Goal: Communication & Community: Ask a question

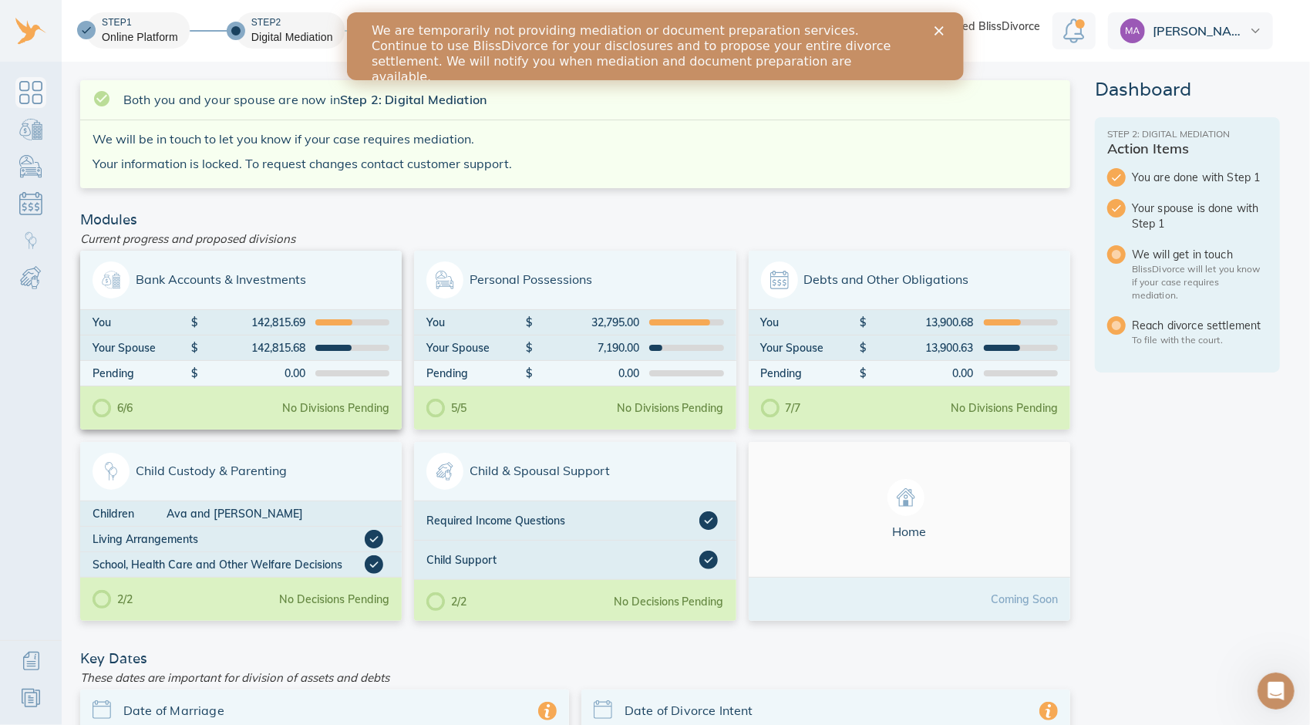
click at [333, 282] on span "Bank Accounts & Investments" at bounding box center [241, 279] width 297 height 37
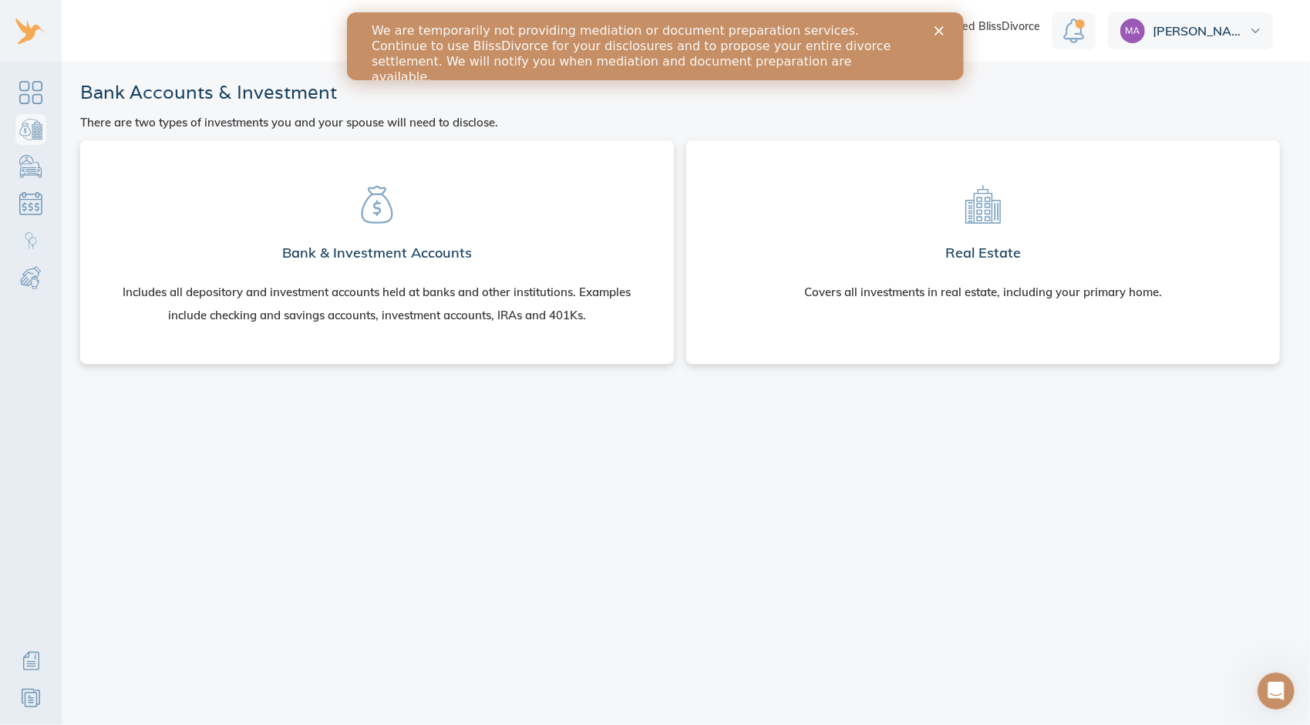
click at [341, 217] on section "Bank & Investment Accounts Includes all depository and investment accounts held…" at bounding box center [377, 249] width 569 height 193
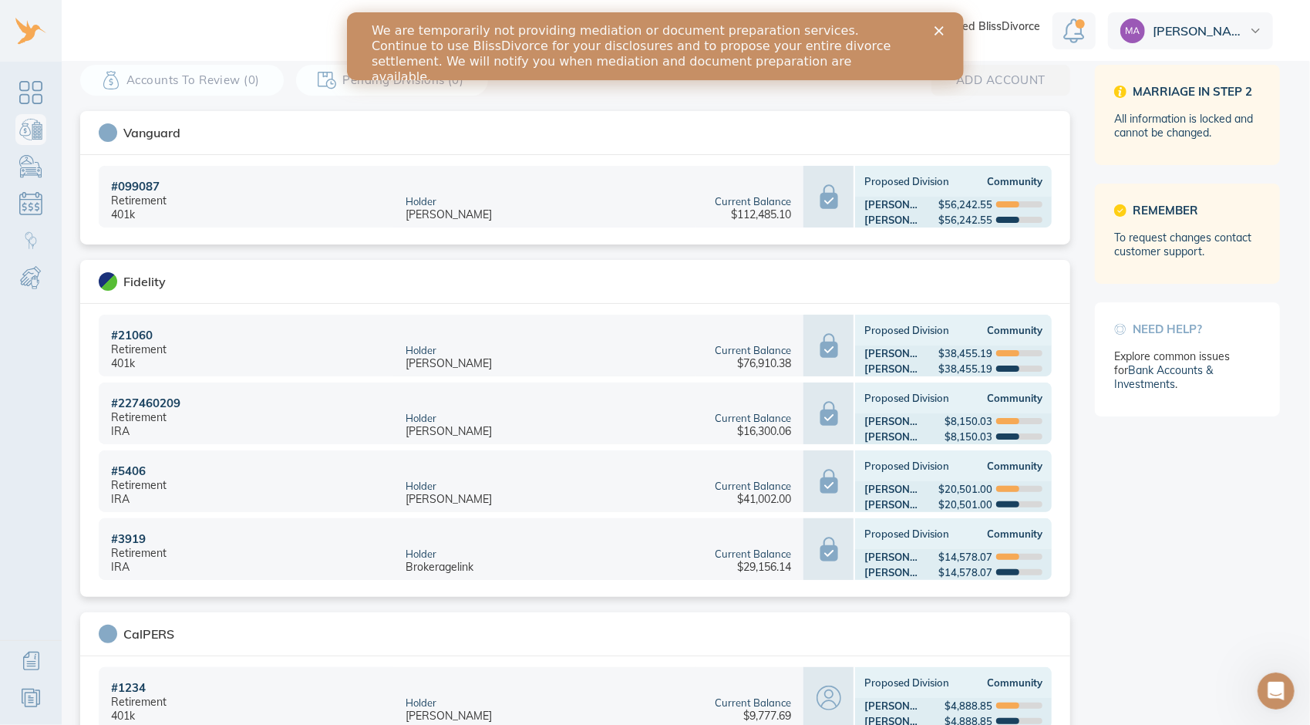
scroll to position [126, 0]
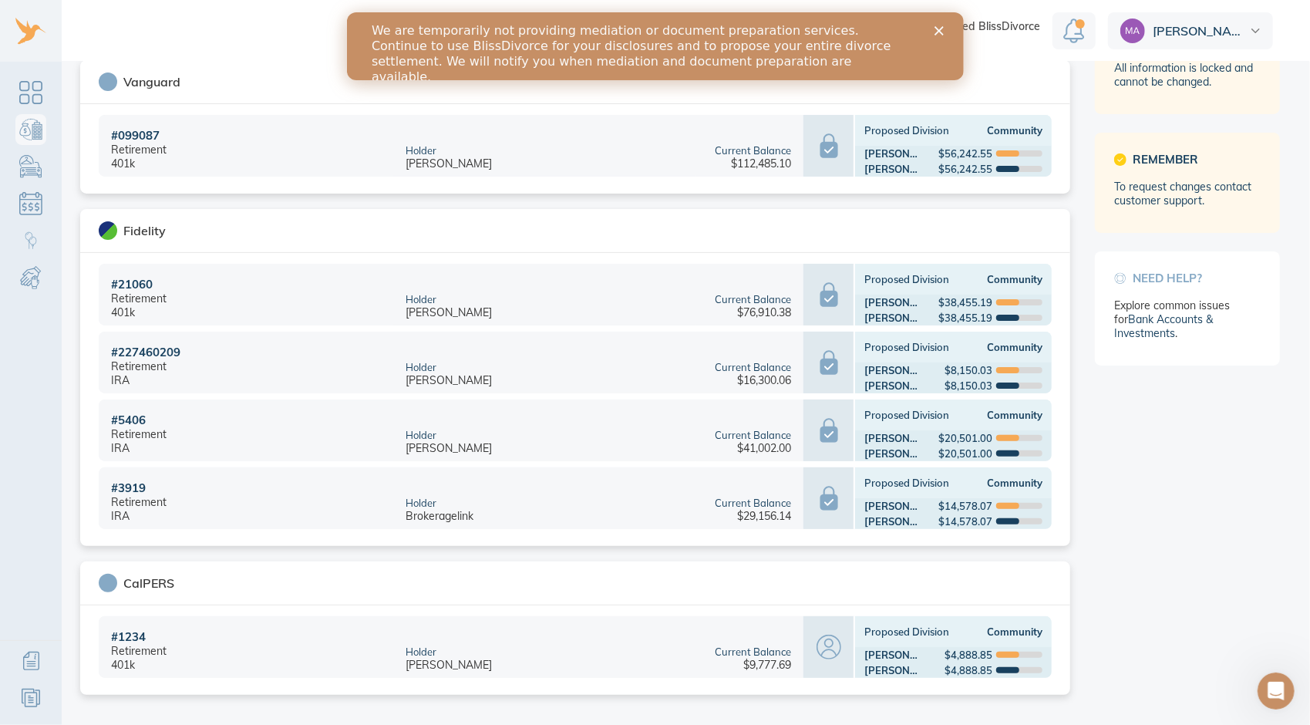
click at [936, 28] on polygon "Close" at bounding box center [938, 30] width 9 height 9
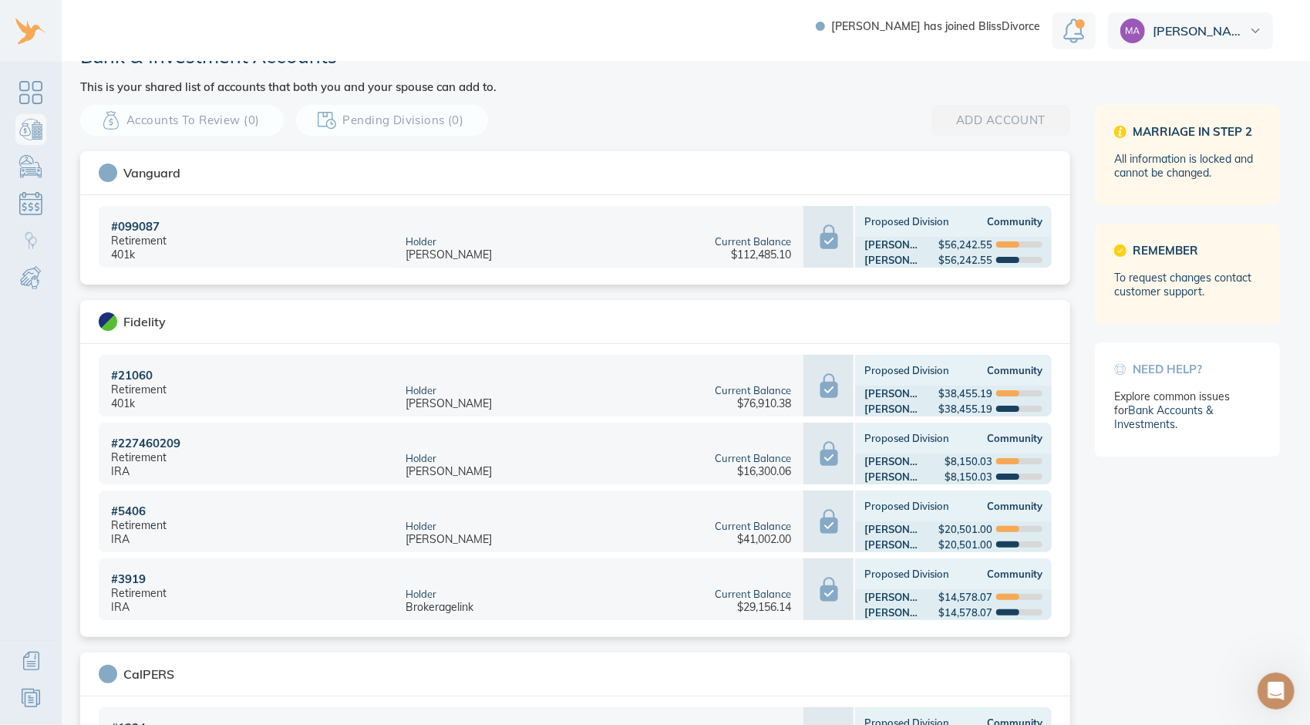
scroll to position [0, 0]
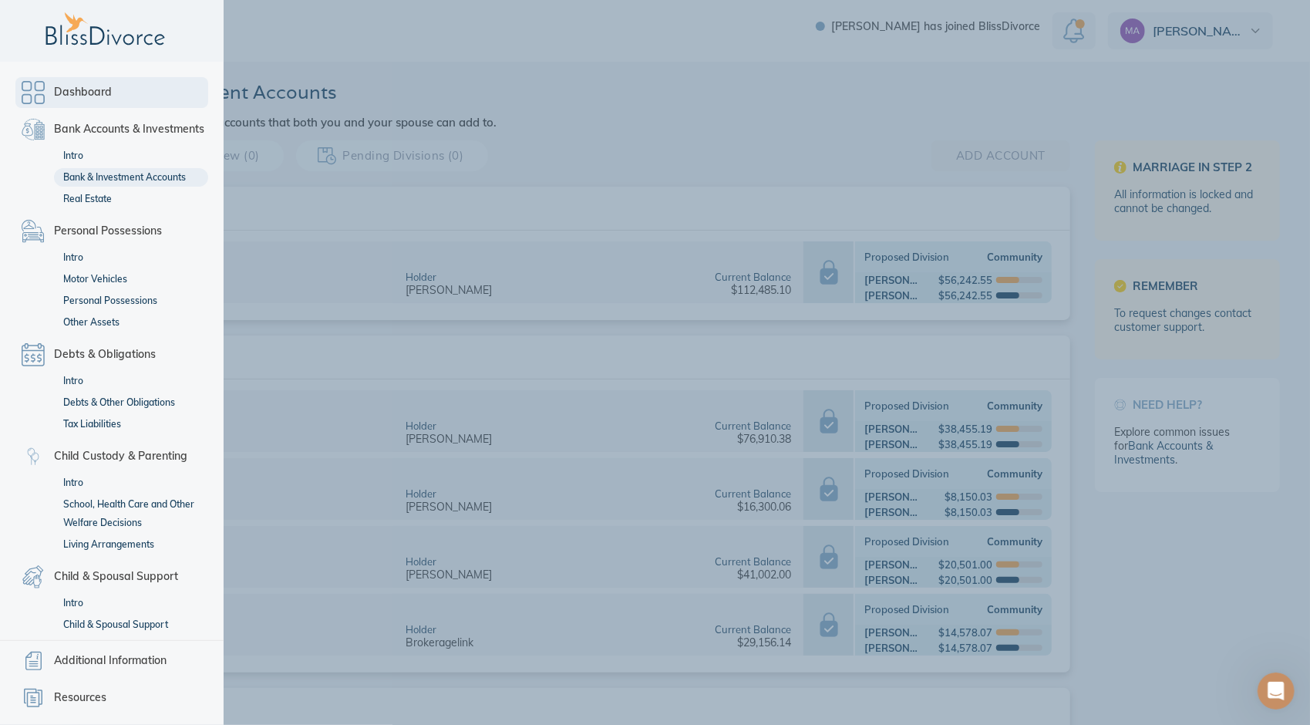
click at [42, 86] on link "Dashboard" at bounding box center [111, 92] width 193 height 31
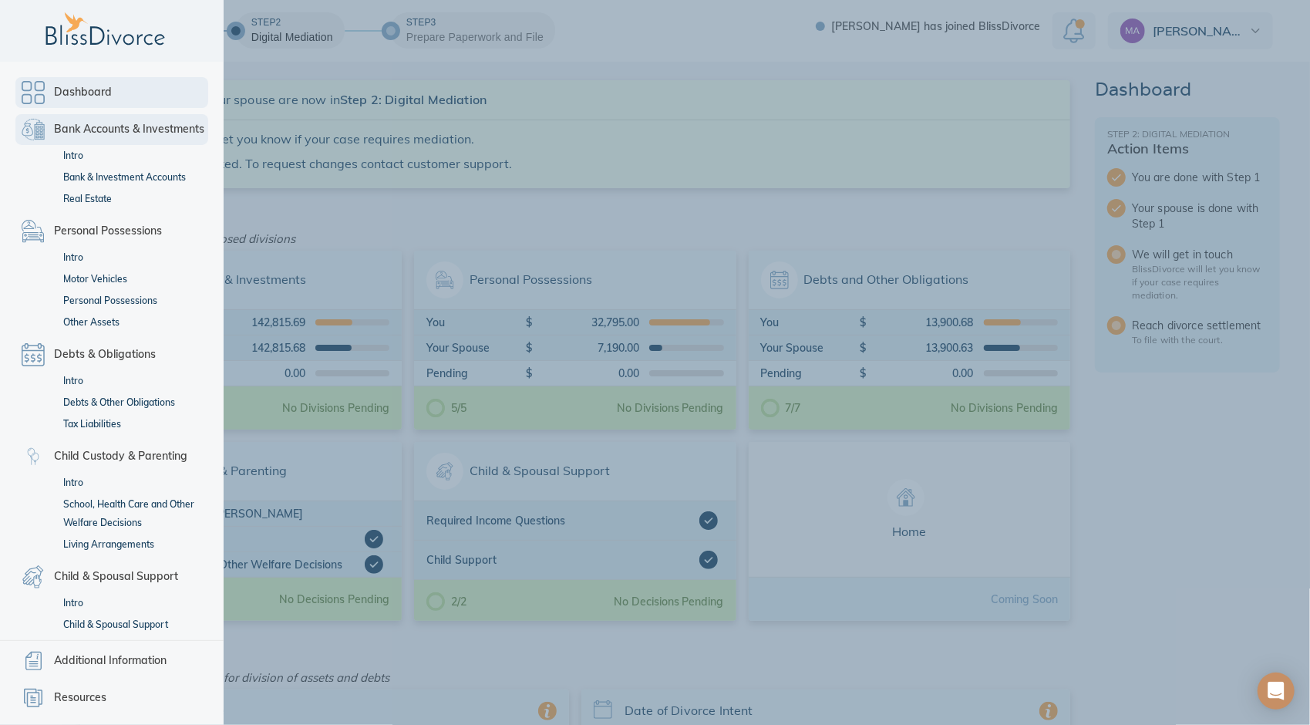
click at [35, 125] on link "Bank Accounts & Investments" at bounding box center [111, 129] width 193 height 31
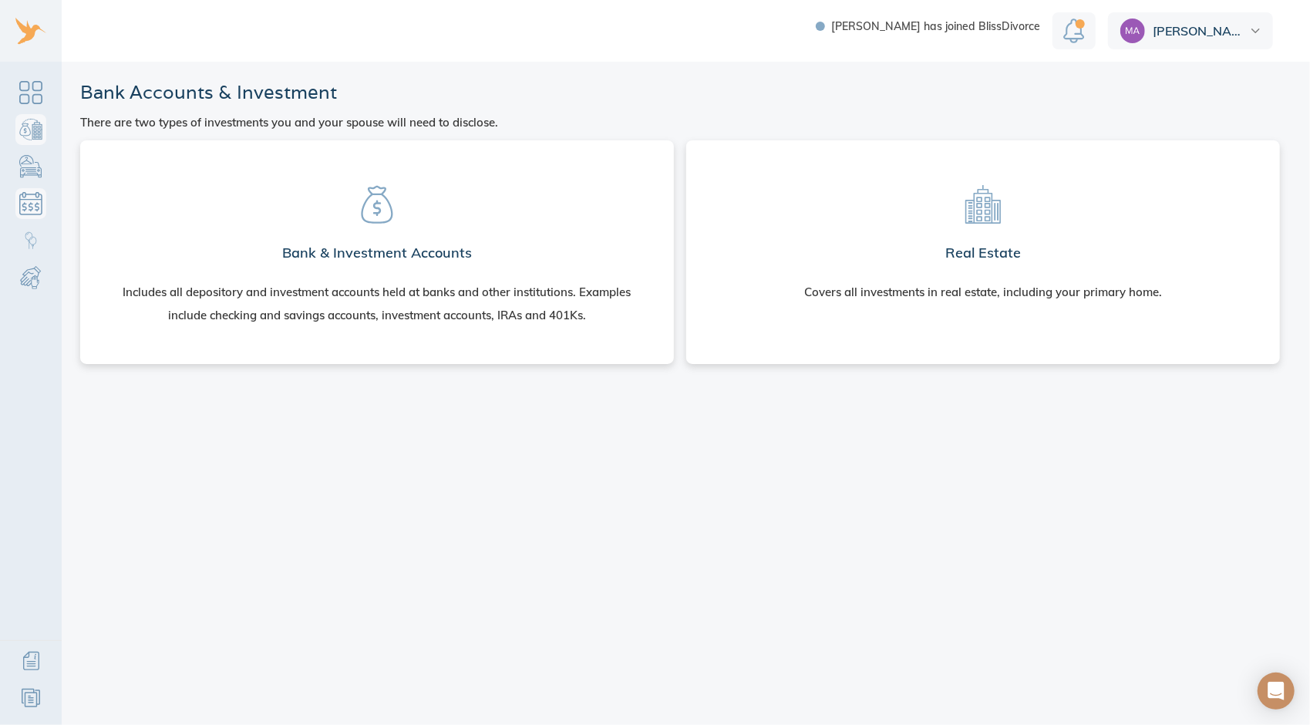
click at [35, 205] on link "Debts & Obligations" at bounding box center [30, 203] width 31 height 31
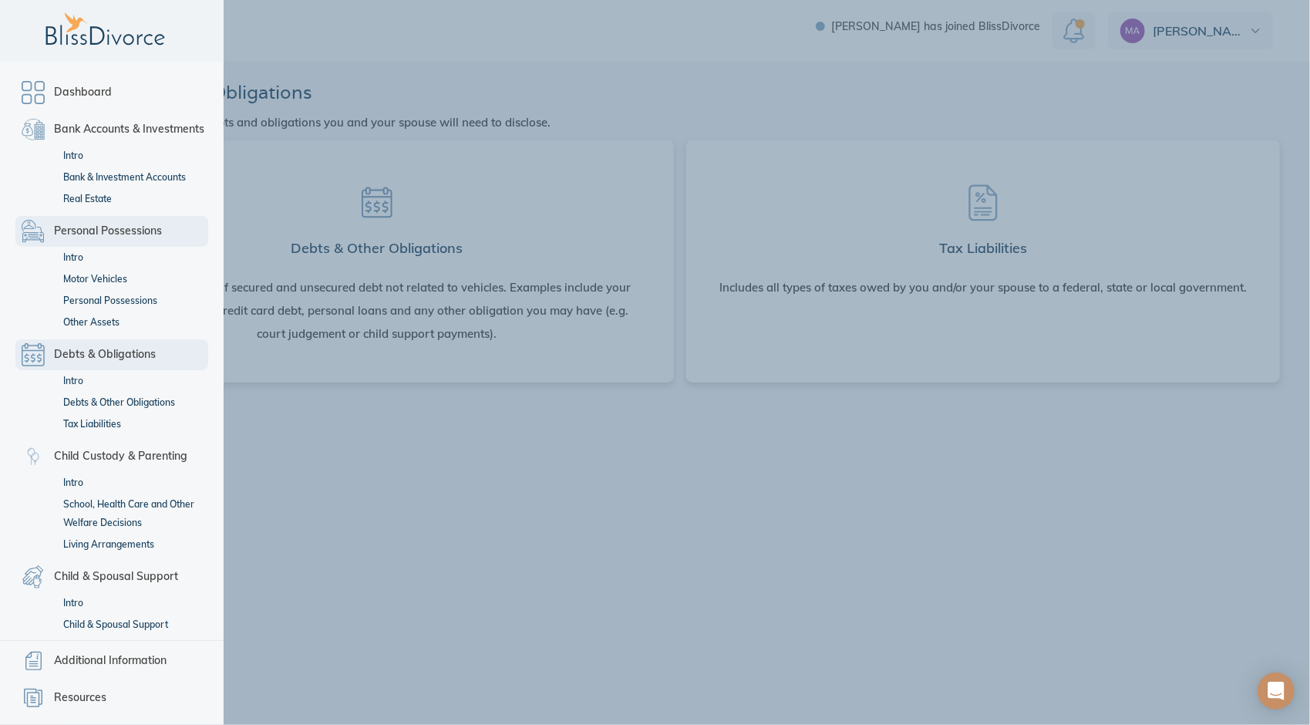
click at [39, 241] on link "Personal Possessions" at bounding box center [111, 231] width 193 height 31
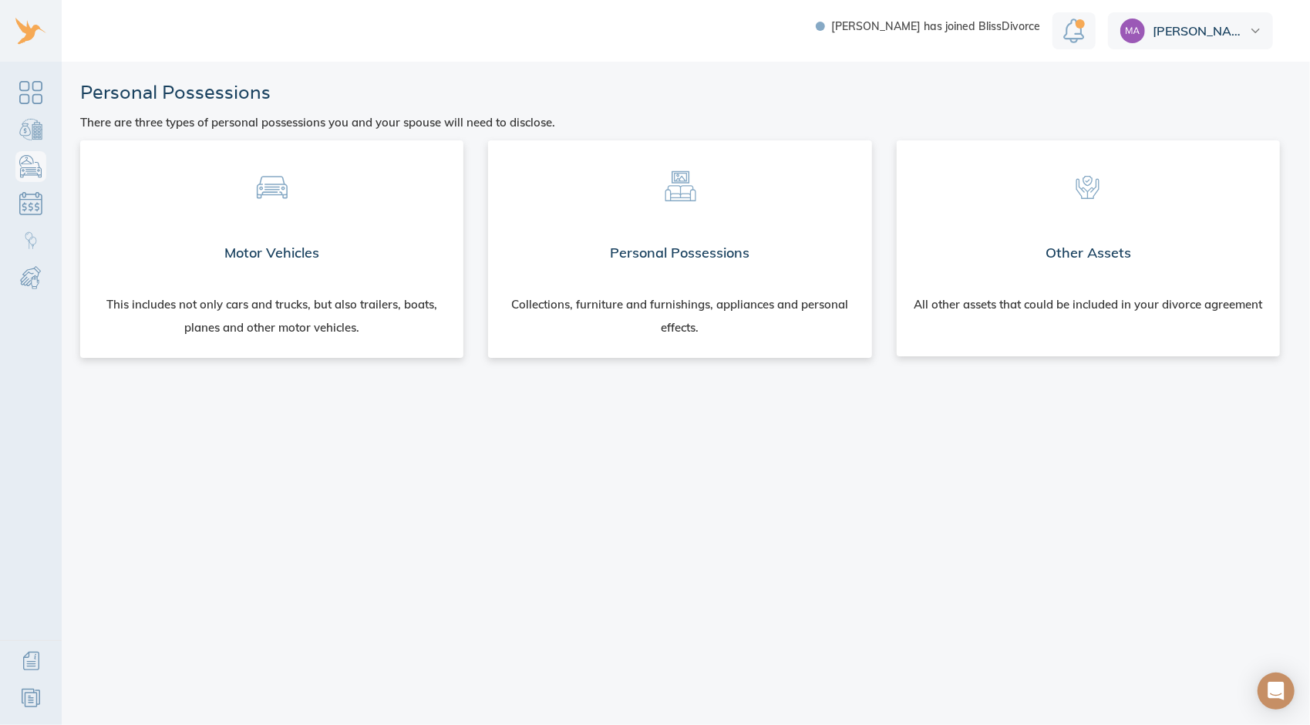
click at [1218, 39] on div "[PERSON_NAME]" at bounding box center [1190, 30] width 165 height 37
click at [1014, 109] on header "Personal Possessions There are three types of personal possessions you and your…" at bounding box center [680, 104] width 1200 height 48
click at [38, 92] on link "Dashboard" at bounding box center [30, 92] width 31 height 31
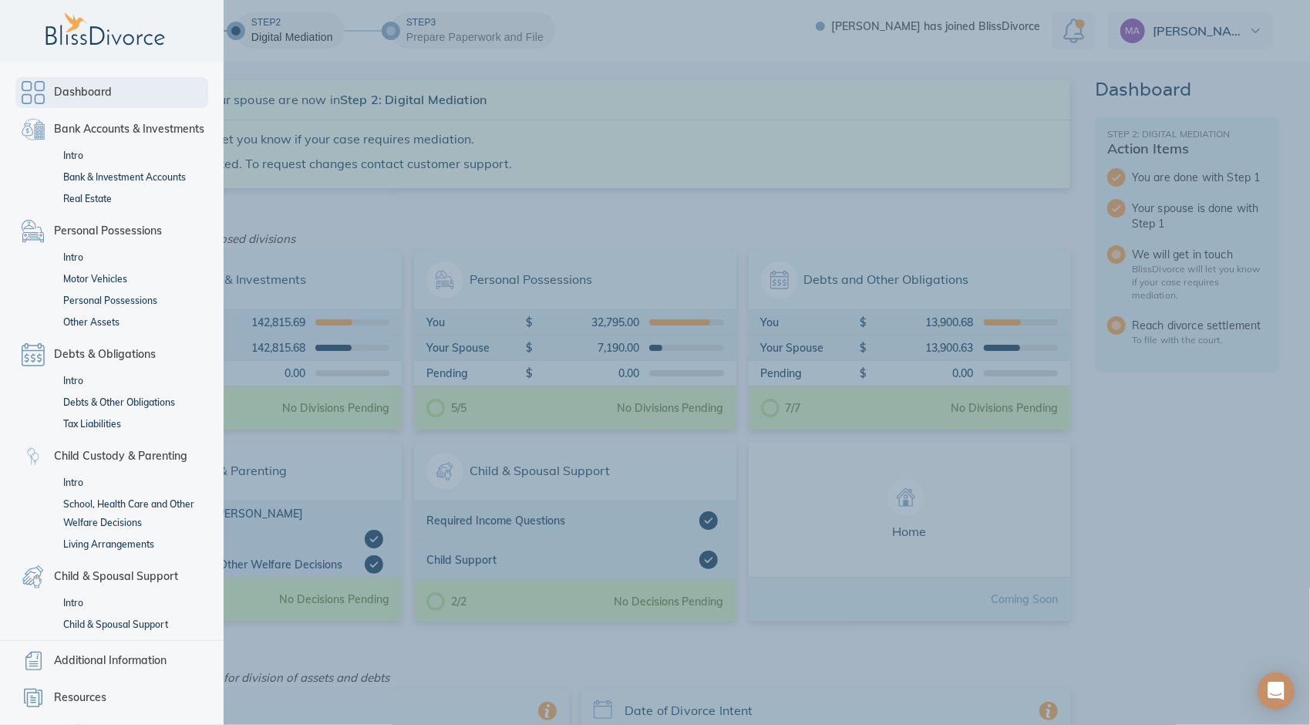
click at [32, 92] on link "Dashboard" at bounding box center [111, 92] width 193 height 31
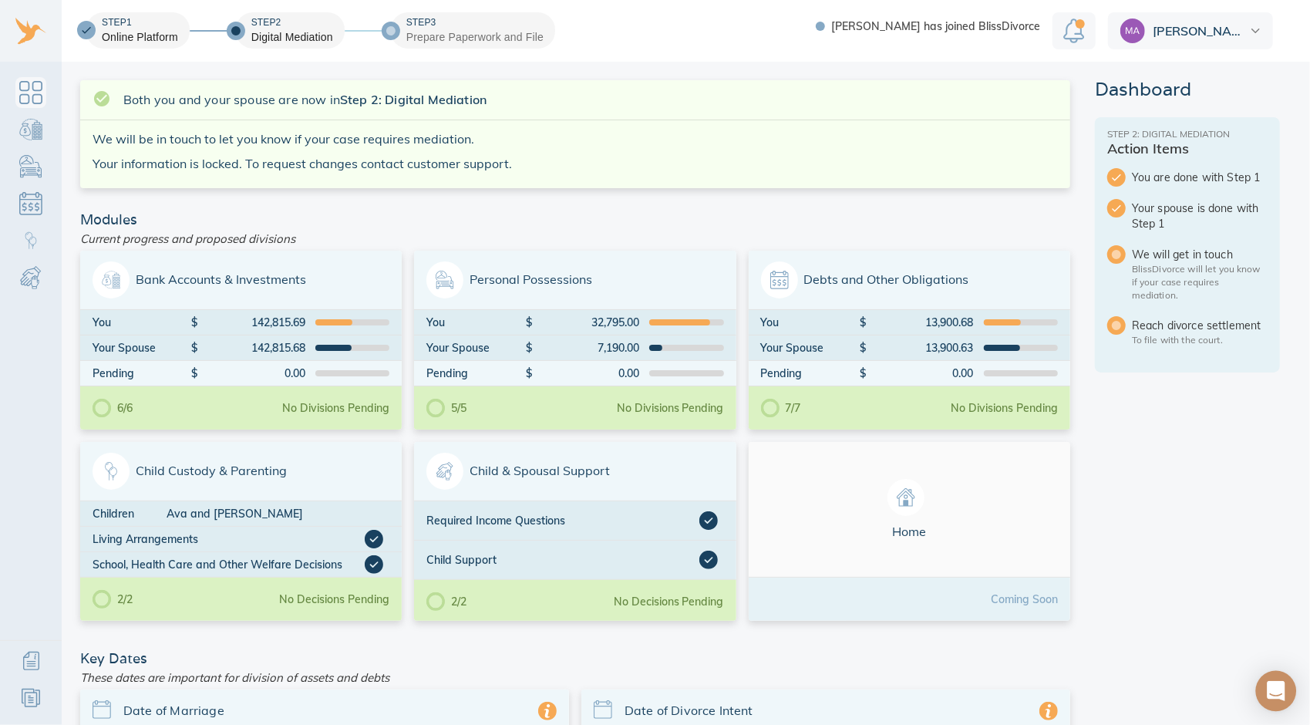
click at [1271, 692] on icon "Open Intercom Messenger" at bounding box center [1276, 691] width 18 height 20
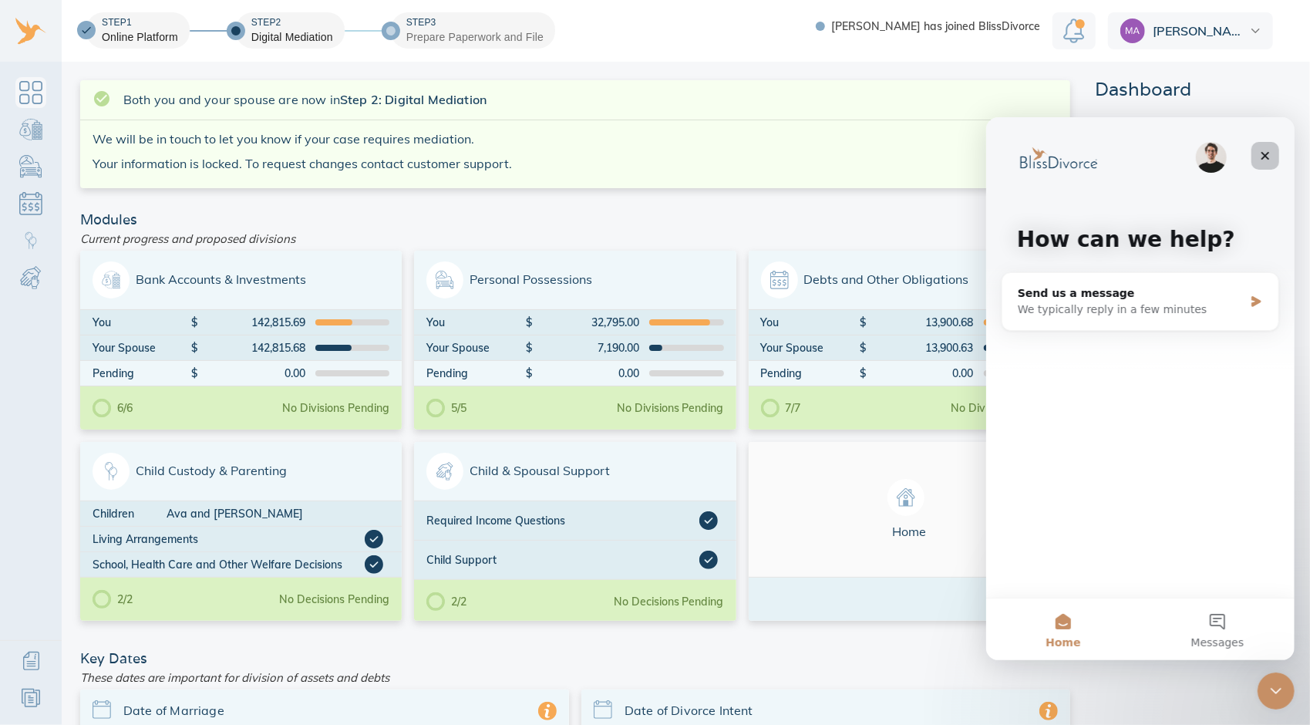
click at [1266, 153] on icon "Close" at bounding box center [1264, 155] width 8 height 8
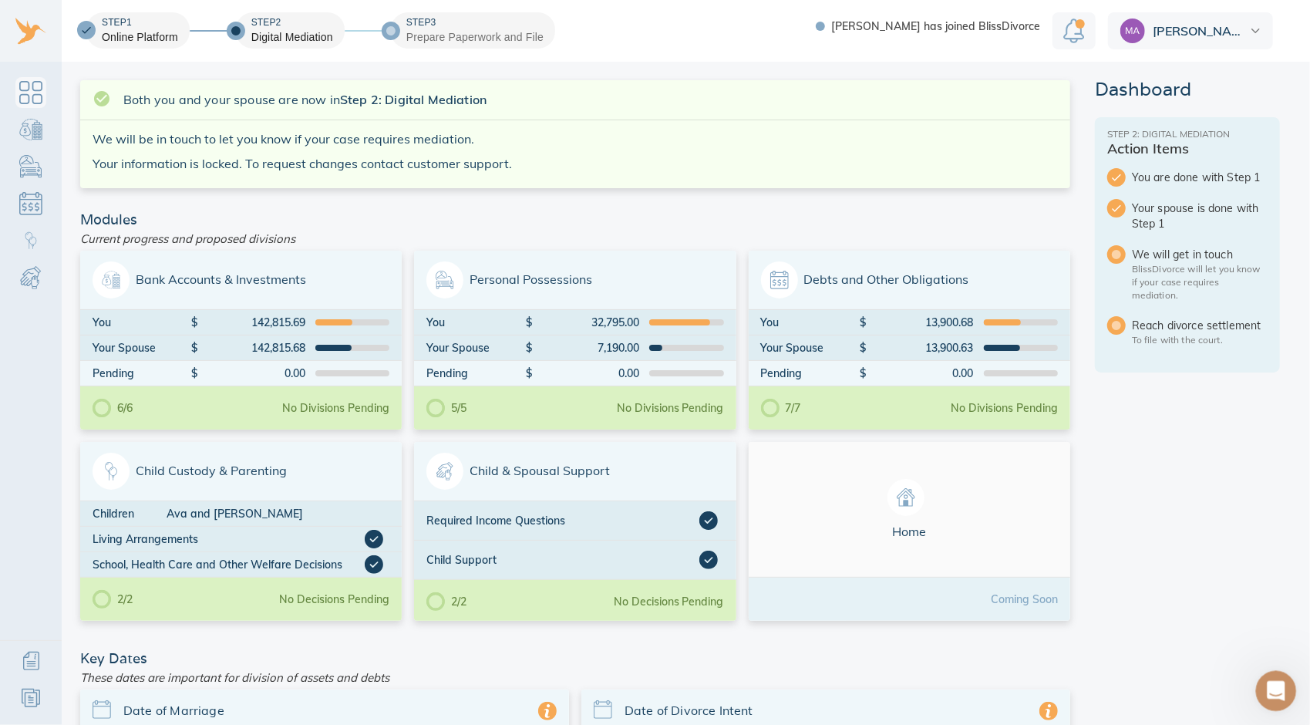
click at [1274, 691] on icon "Open Intercom Messenger" at bounding box center [1273, 688] width 25 height 25
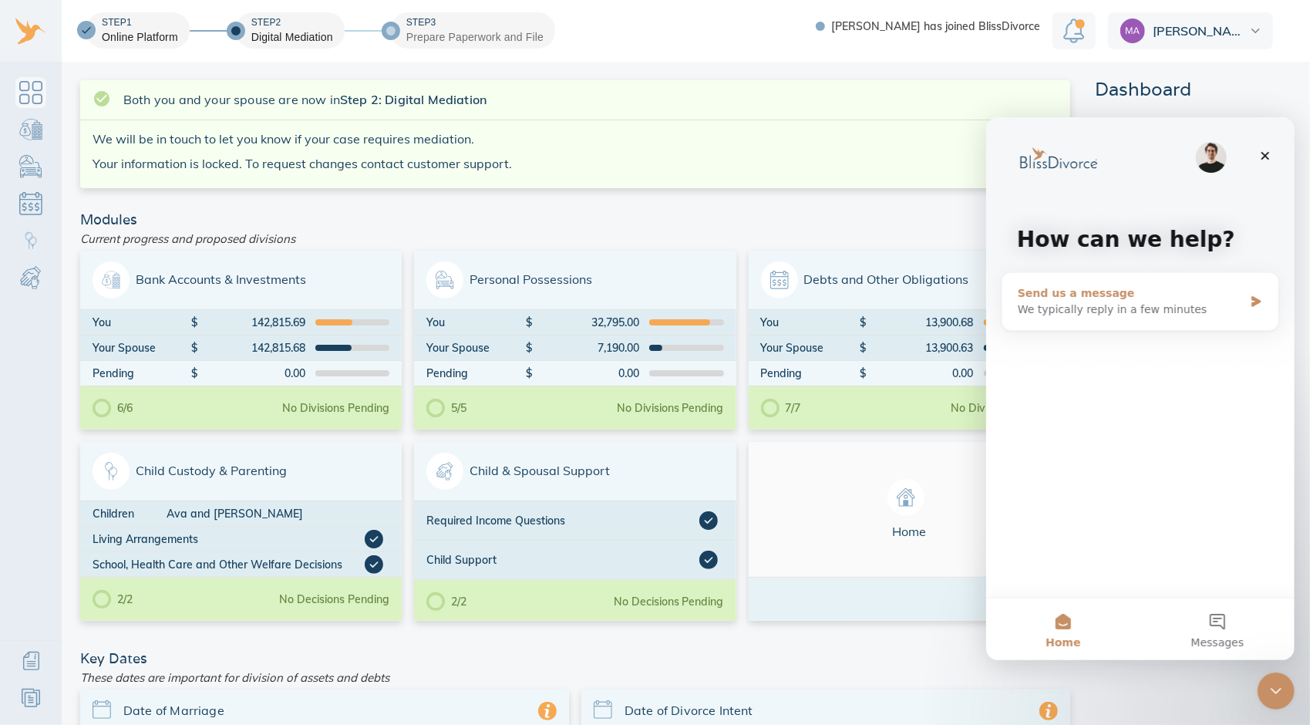
click at [1081, 300] on div "Send us a message" at bounding box center [1130, 292] width 226 height 16
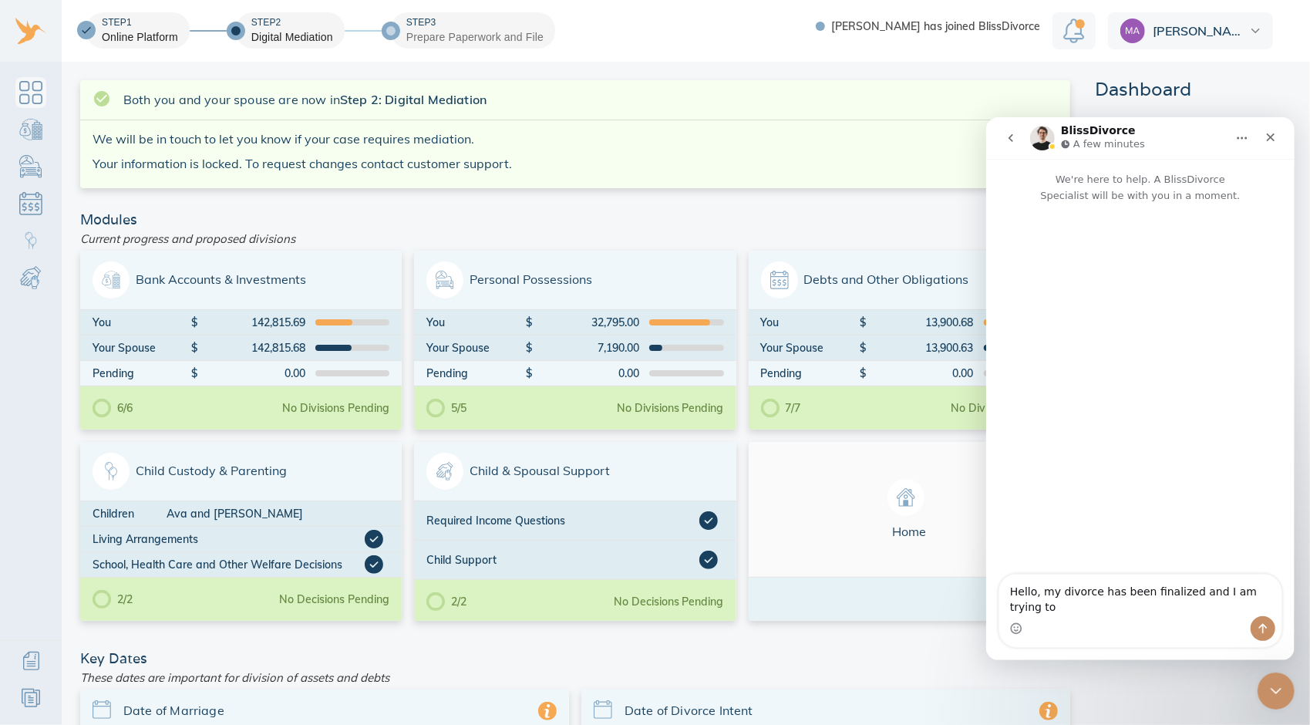
scroll to position [9, 0]
click at [1038, 614] on textarea "Hello, my divorce has been finalized, and I am trying to" at bounding box center [1139, 595] width 282 height 42
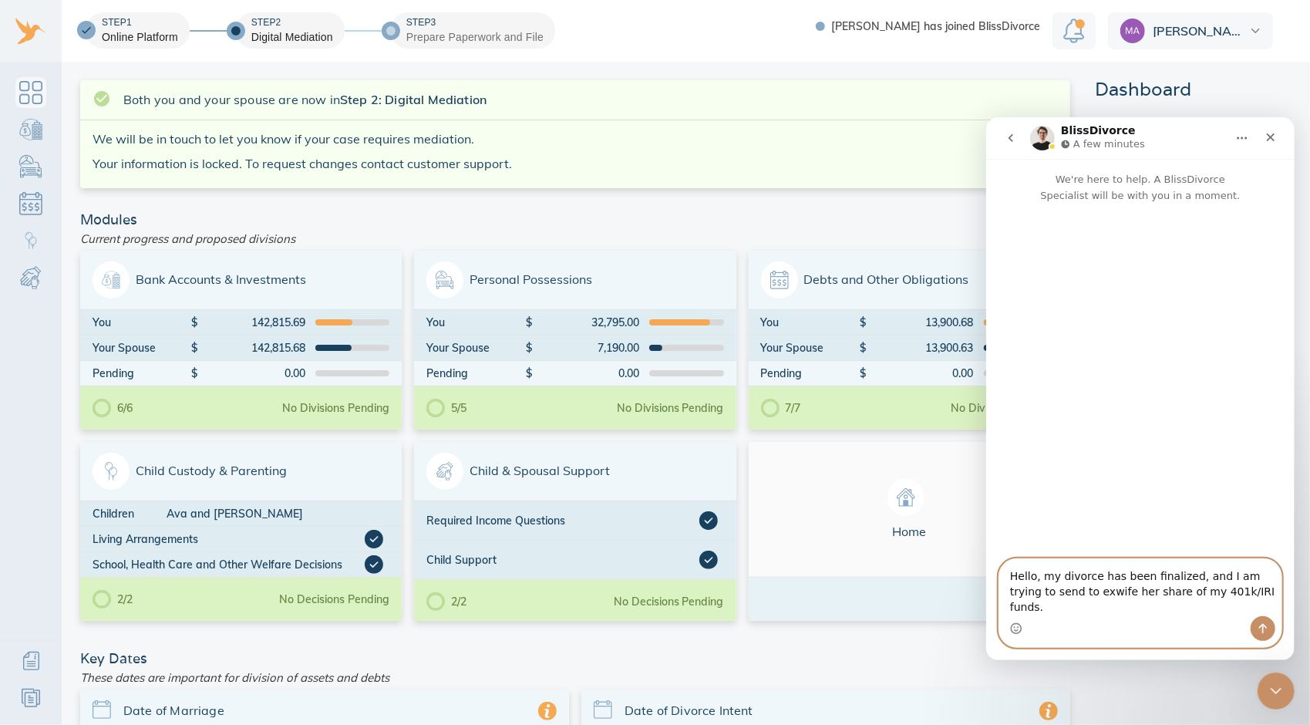
click at [1067, 597] on textarea "Hello, my divorce has been finalized, and I am trying to send to exwife her sha…" at bounding box center [1139, 586] width 282 height 57
click at [1234, 604] on textarea "Hello, my divorce has been finalized, and I am trying to send to ex-wife her sh…" at bounding box center [1139, 586] width 282 height 57
drag, startPoint x: 1278, startPoint y: 611, endPoint x: 1059, endPoint y: 536, distance: 231.4
click at [1059, 536] on div "We're here to help. A BlissDivorce Specialist will be with you in a moment. Hel…" at bounding box center [1139, 408] width 308 height 501
click at [1275, 606] on textarea "Hello, my divorce has been finalized, and I am trying to send to ex-wife her sh…" at bounding box center [1139, 586] width 282 height 57
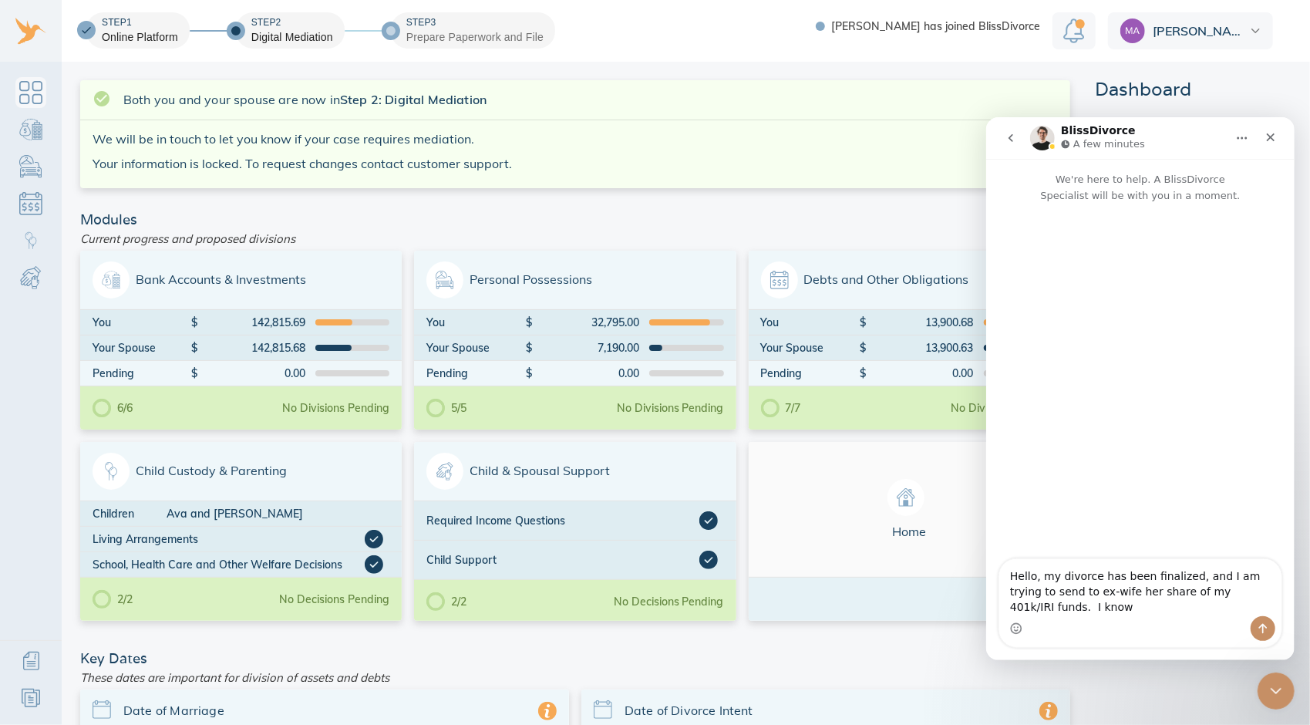
click at [1067, 625] on div "Intercom messenger" at bounding box center [1139, 627] width 282 height 25
click at [1271, 607] on textarea "Hello, my divorce has been finalized, and I am trying to send to ex-wife her sh…" at bounding box center [1139, 586] width 282 height 57
click at [1110, 610] on textarea "Hello, my divorce has been finalized, and I am trying to send to ex-wife her sh…" at bounding box center [1139, 586] width 282 height 57
click at [1102, 607] on textarea "Hello, my divorce has been finalized, and I am trying to send to ex-wife her sh…" at bounding box center [1139, 586] width 282 height 57
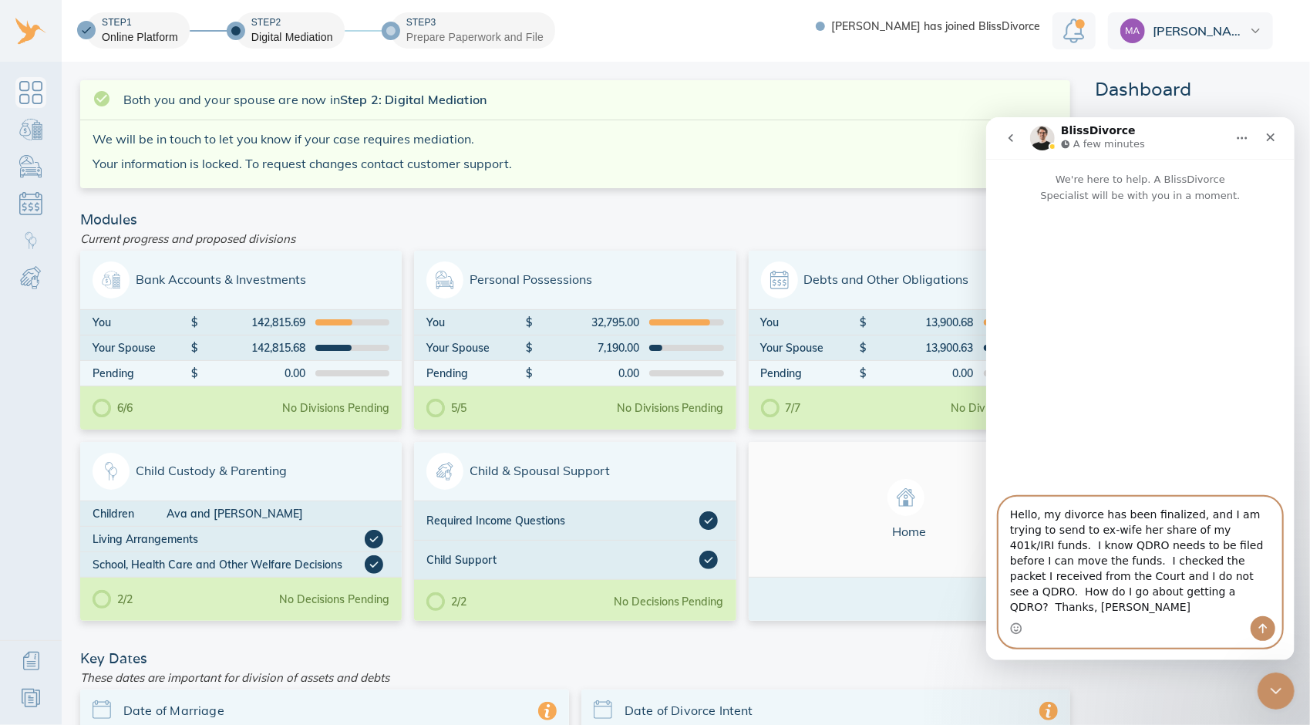
type textarea "Hello, my divorce has been finalized, and I am trying to send to ex-wife her sh…"
click at [1264, 627] on icon "Send a message…" at bounding box center [1262, 627] width 12 height 12
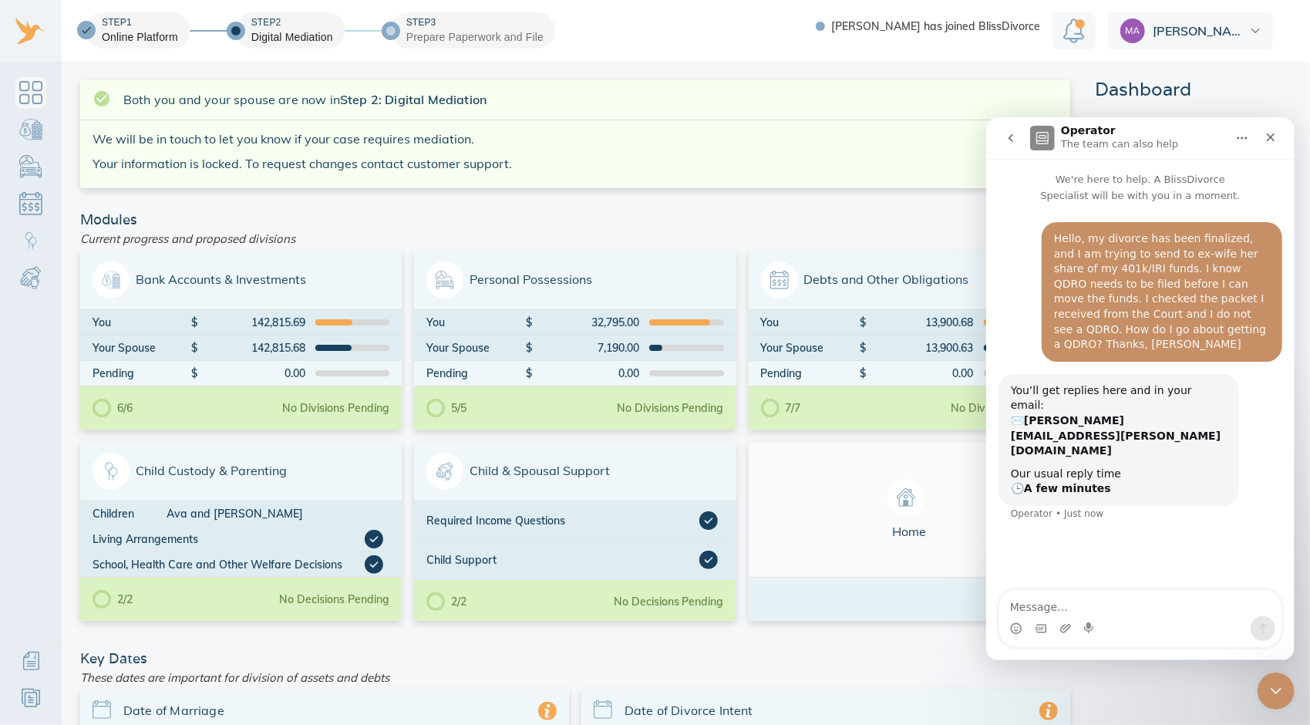
click at [1241, 249] on div "Hello, my divorce has been finalized, and I am trying to send to ex-wife her sh…" at bounding box center [1161, 291] width 216 height 121
drag, startPoint x: 1241, startPoint y: 249, endPoint x: 1148, endPoint y: 235, distance: 94.3
click at [1148, 235] on div "Hello, my divorce has been finalized, and I am trying to send to ex-wife her sh…" at bounding box center [1161, 291] width 216 height 121
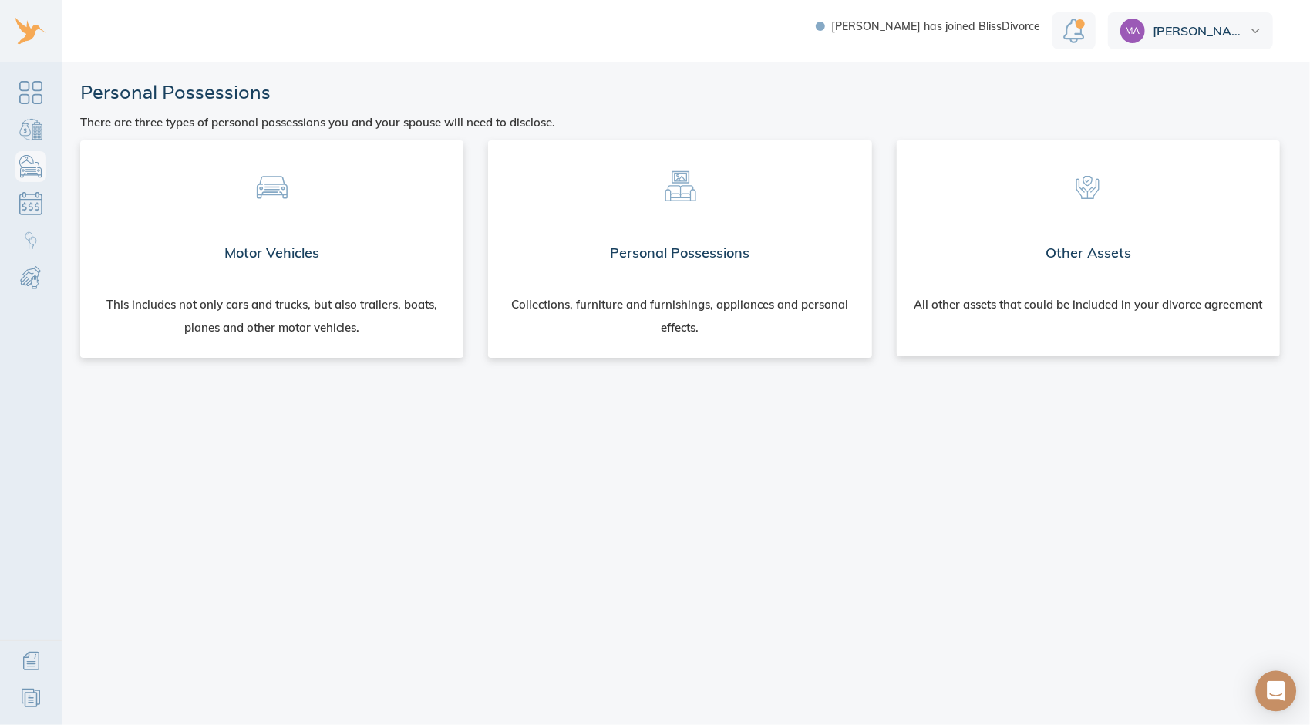
click at [1271, 685] on icon "Open Intercom Messenger" at bounding box center [1276, 691] width 18 height 20
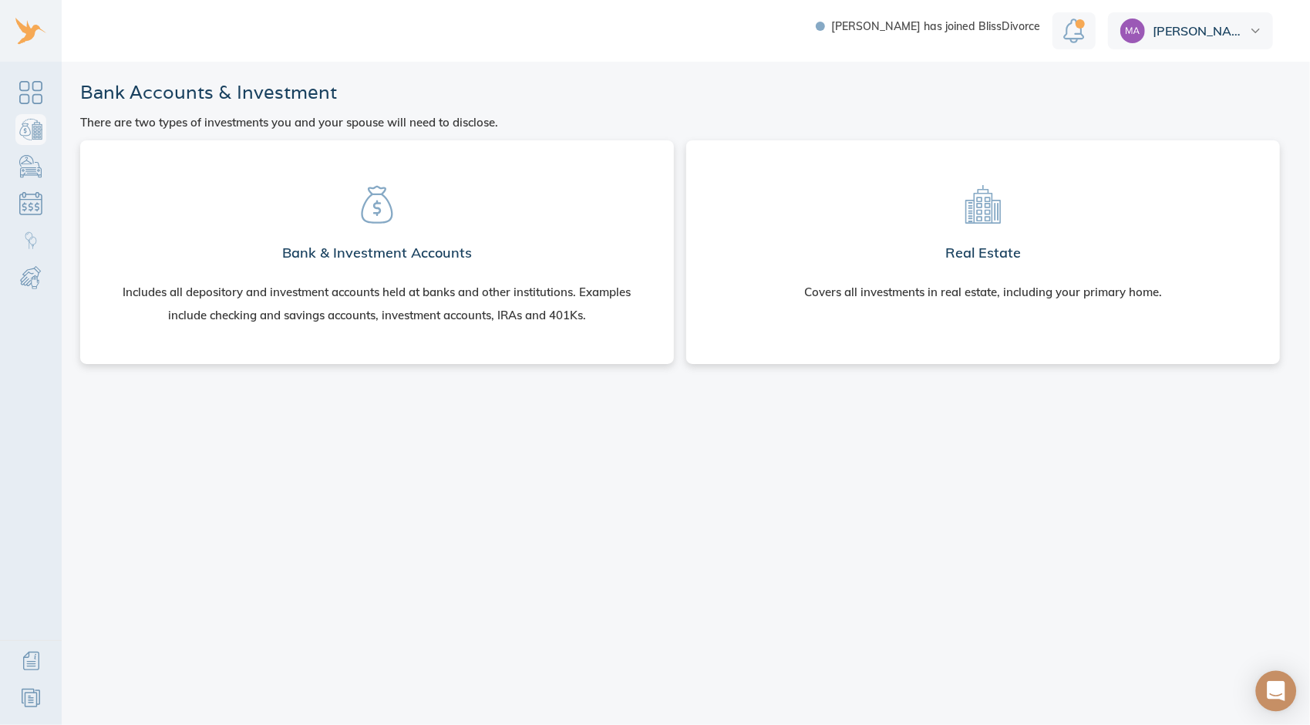
click at [1278, 682] on div "Open Intercom Messenger" at bounding box center [1276, 691] width 41 height 41
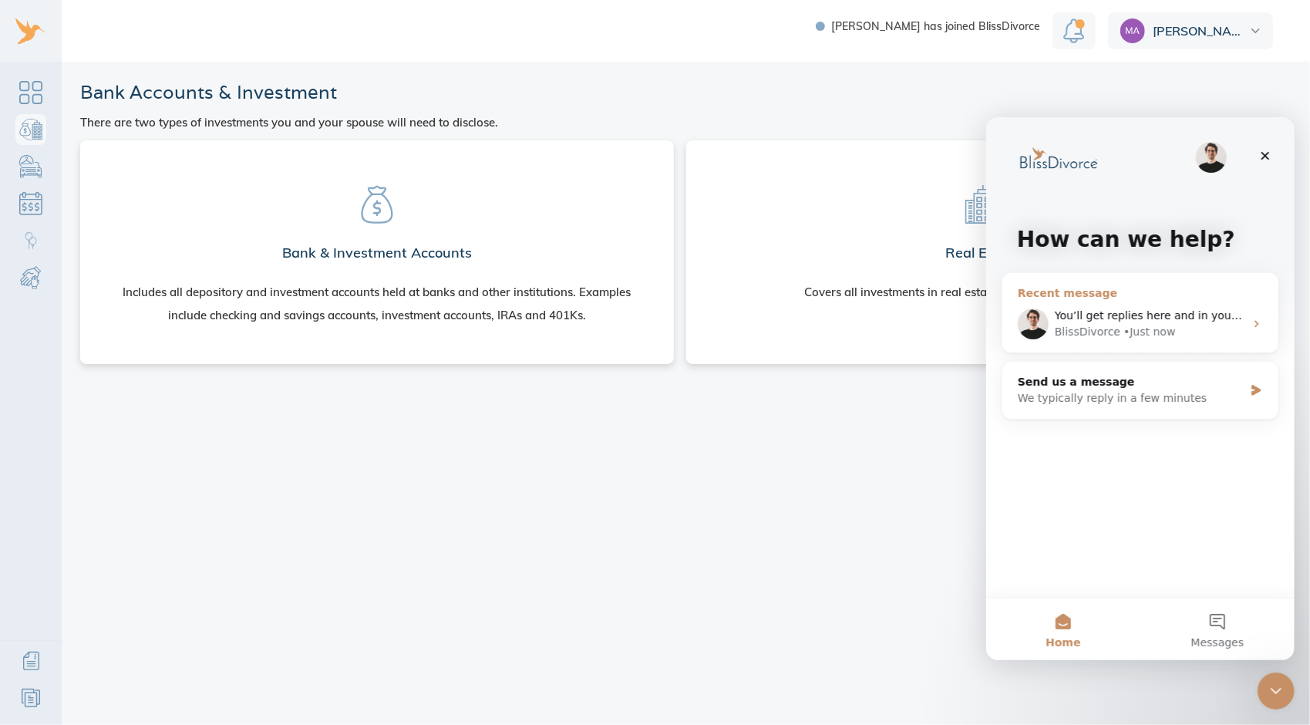
click at [1244, 332] on div "You’ll get replies here and in your email: ✉️ [PERSON_NAME][EMAIL_ADDRESS][PERS…" at bounding box center [1139, 322] width 276 height 57
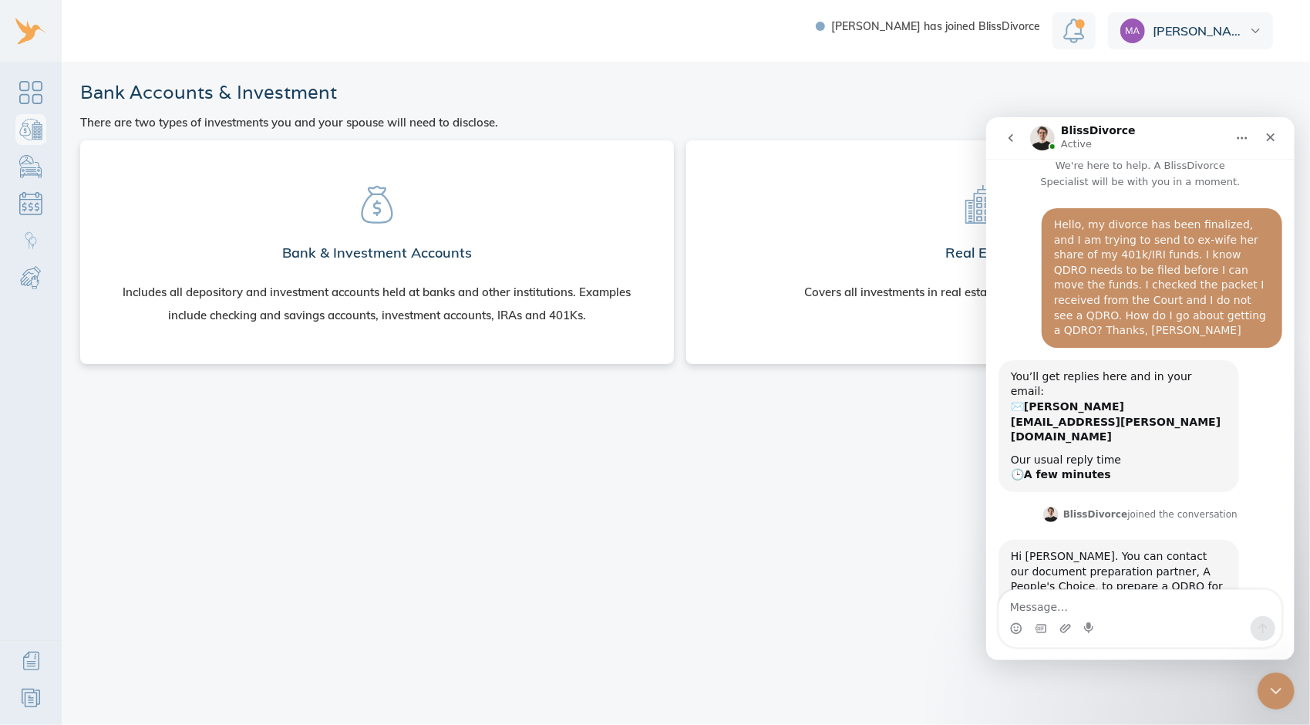
scroll to position [73, 0]
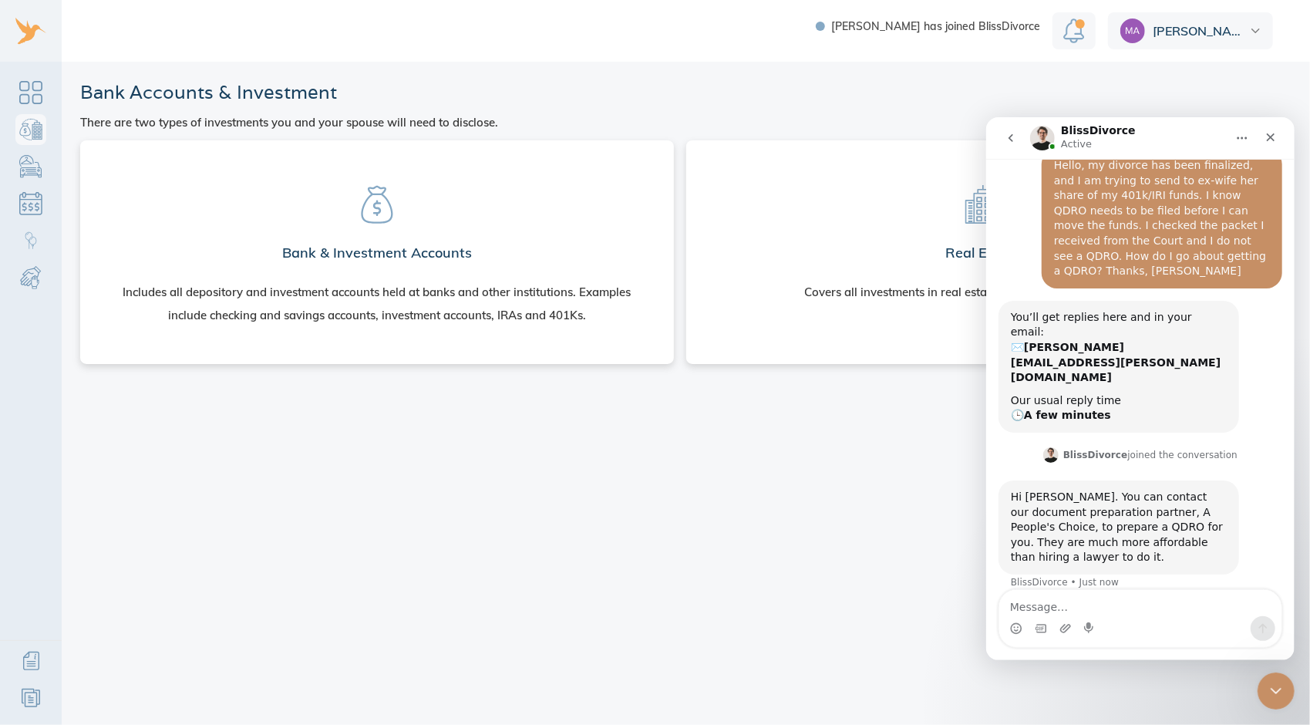
drag, startPoint x: 1221, startPoint y: 327, endPoint x: 1971, endPoint y: 581, distance: 792.1
drag, startPoint x: 1971, startPoint y: 581, endPoint x: 1256, endPoint y: 530, distance: 717.3
click at [1256, 530] on div "Hi [PERSON_NAME]. You can contact our document preparation partner, A People's …" at bounding box center [1140, 544] width 284 height 128
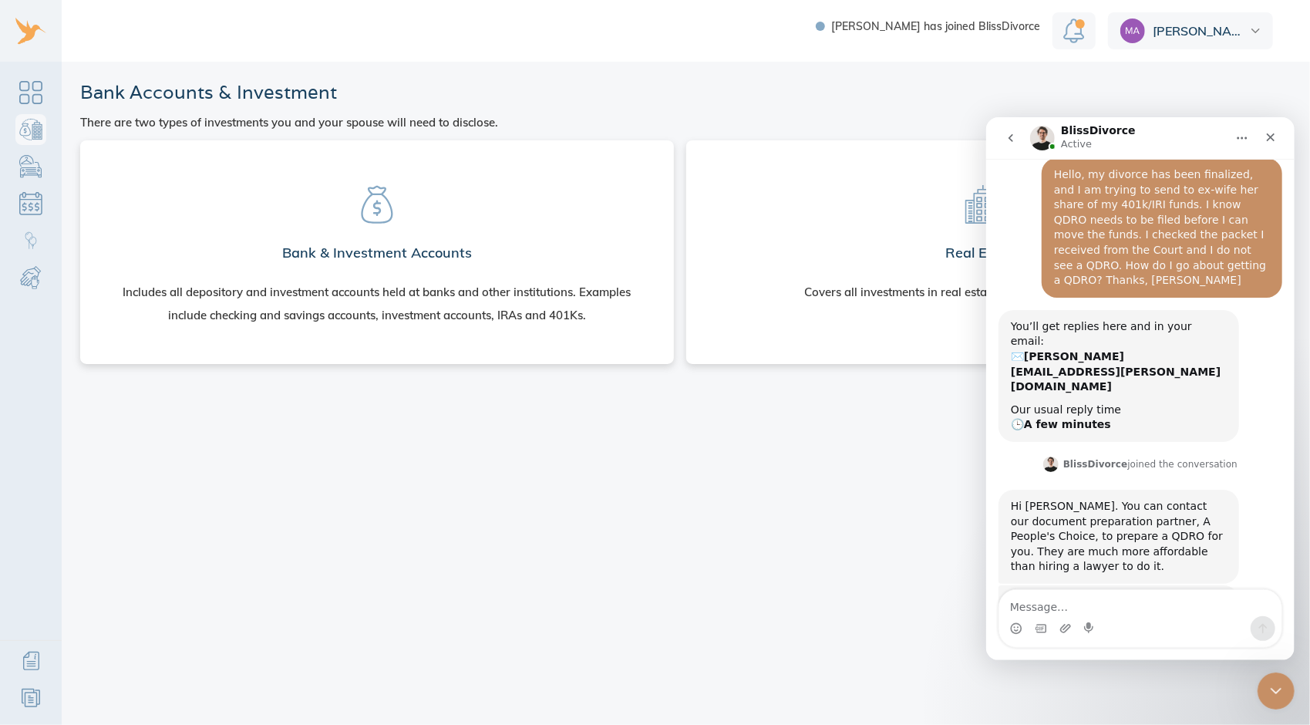
scroll to position [123, 0]
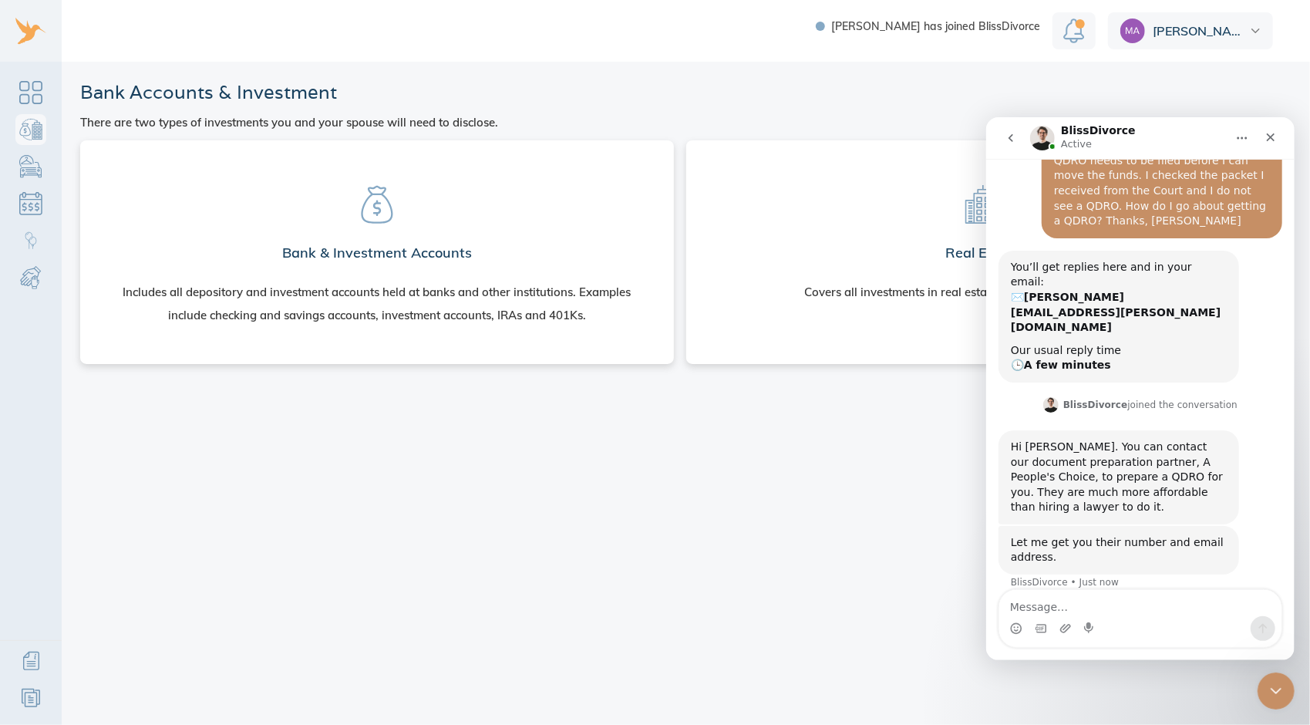
click at [809, 500] on div "Bank & Investment Accounts Includes all depository and investment accounts held…" at bounding box center [680, 424] width 1200 height 569
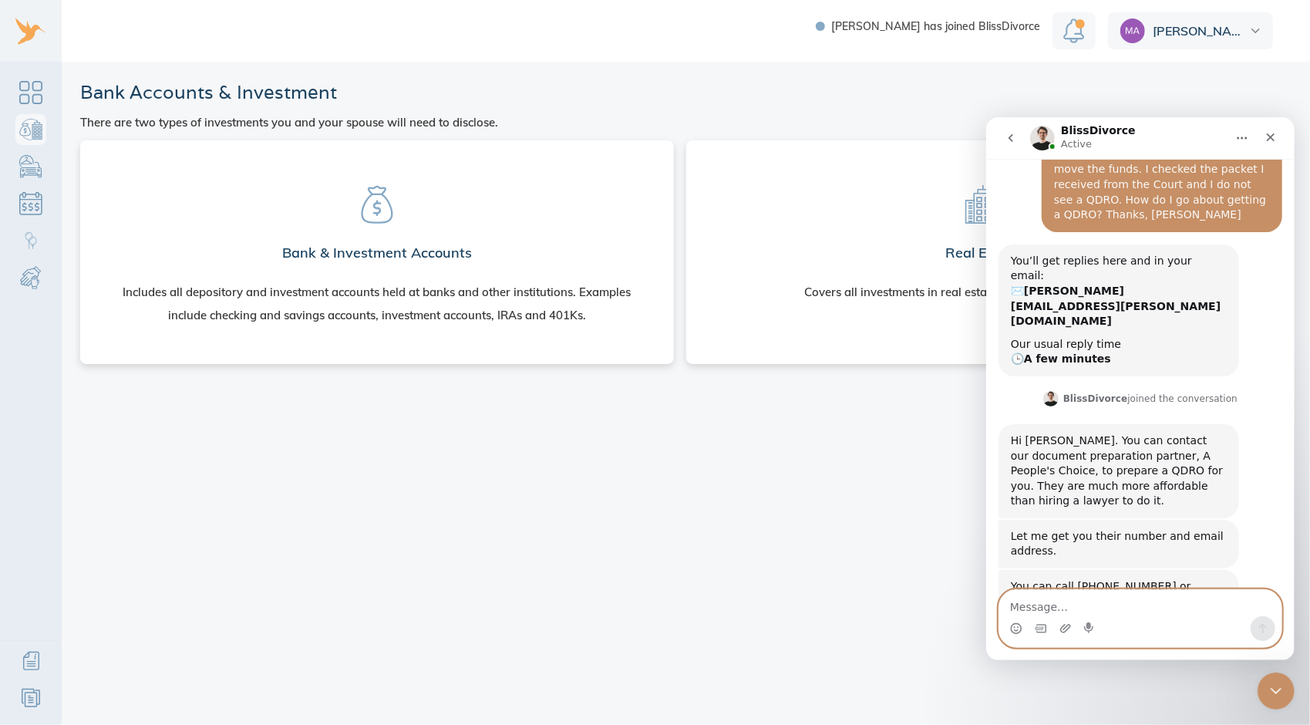
click at [1032, 605] on textarea "Message…" at bounding box center [1139, 602] width 282 height 26
type textarea "ok. Thanks"
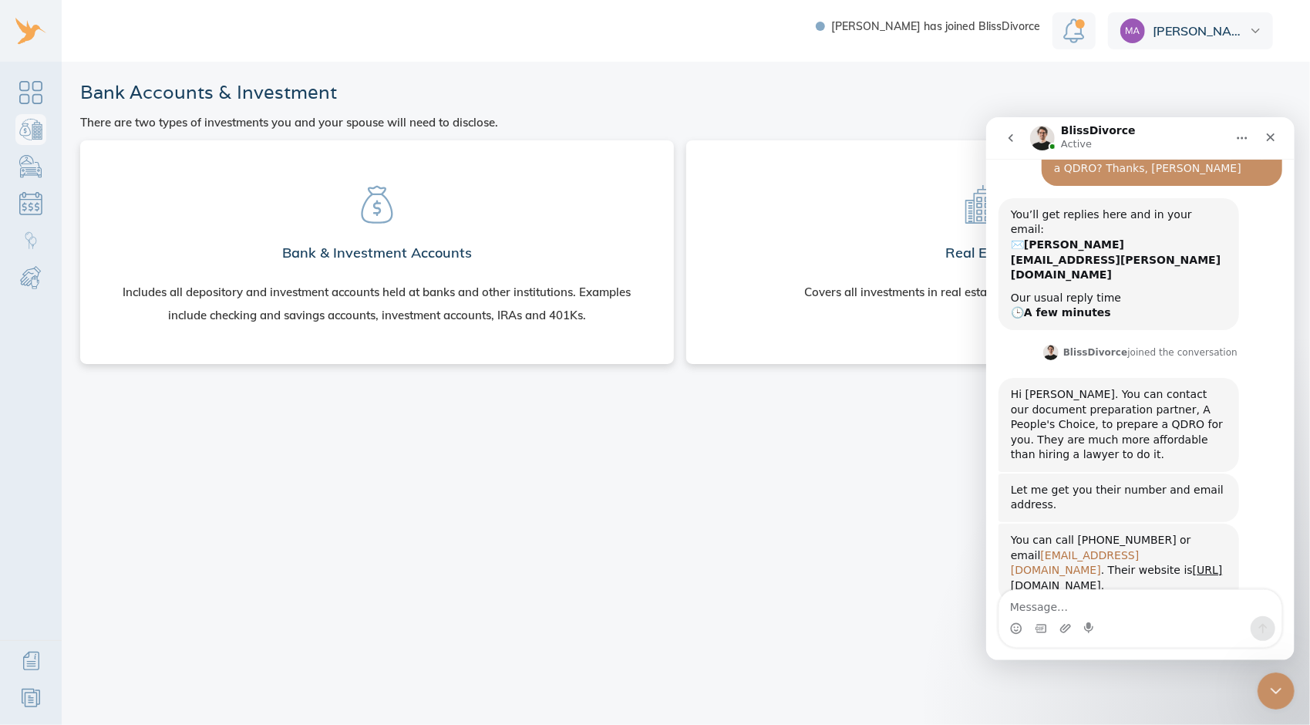
click at [1138, 548] on link "[EMAIL_ADDRESS][DOMAIN_NAME]" at bounding box center [1074, 562] width 128 height 28
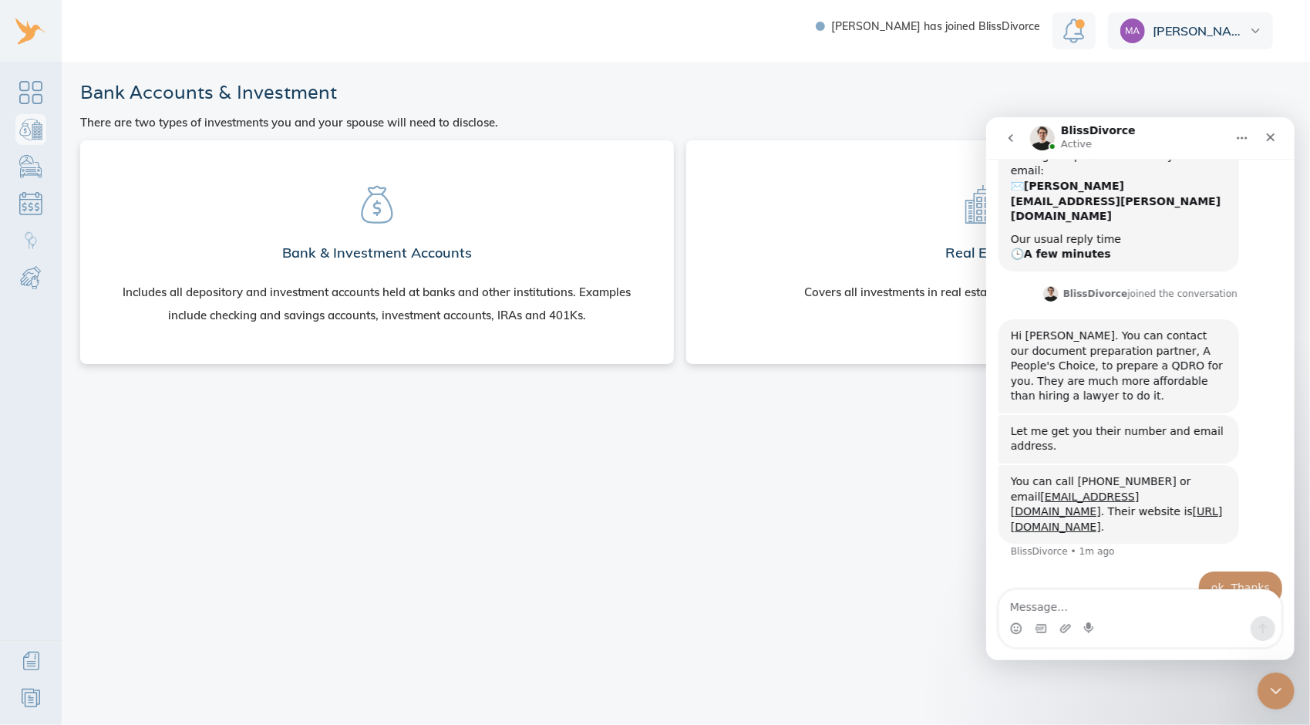
scroll to position [251, 0]
